Goal: Information Seeking & Learning: Check status

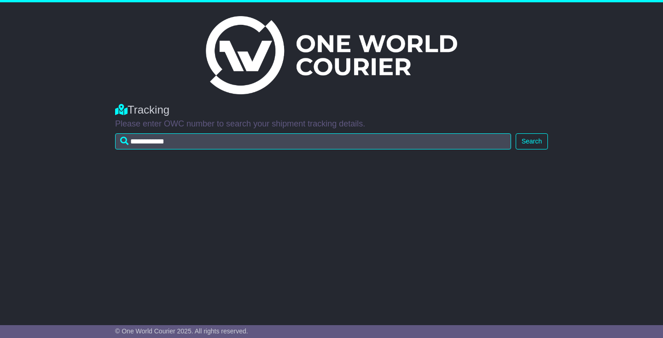
type input "**********"
click at [516, 134] on button "Search" at bounding box center [532, 142] width 32 height 16
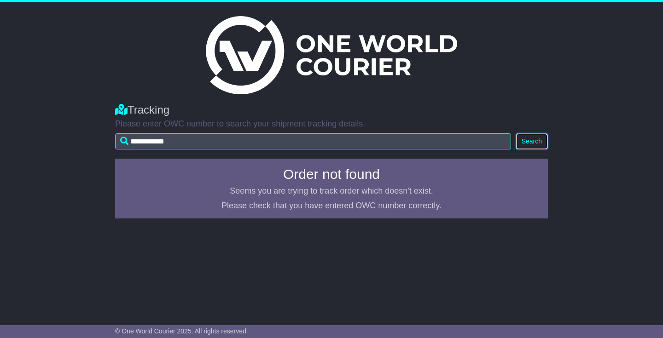
click at [522, 144] on button "Search" at bounding box center [532, 142] width 32 height 16
